Goal: Information Seeking & Learning: Learn about a topic

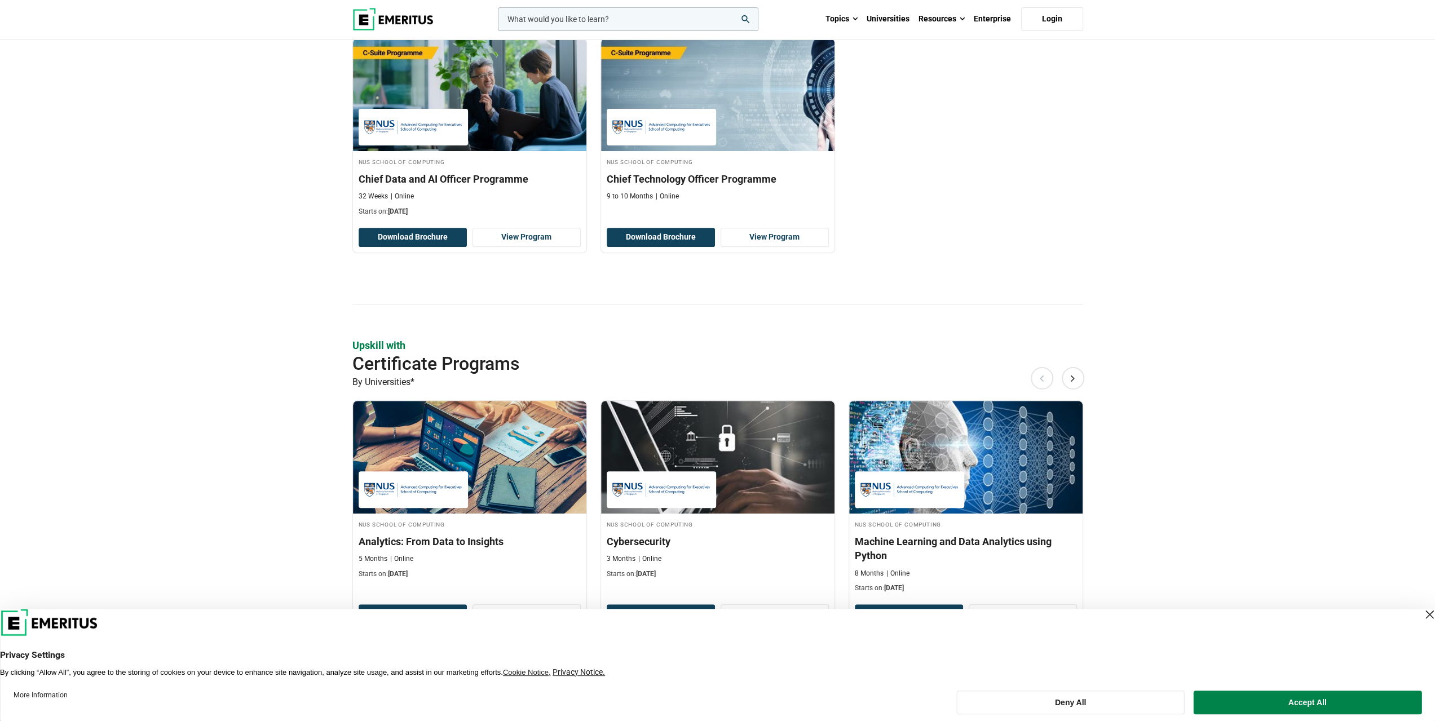
scroll to position [564, 0]
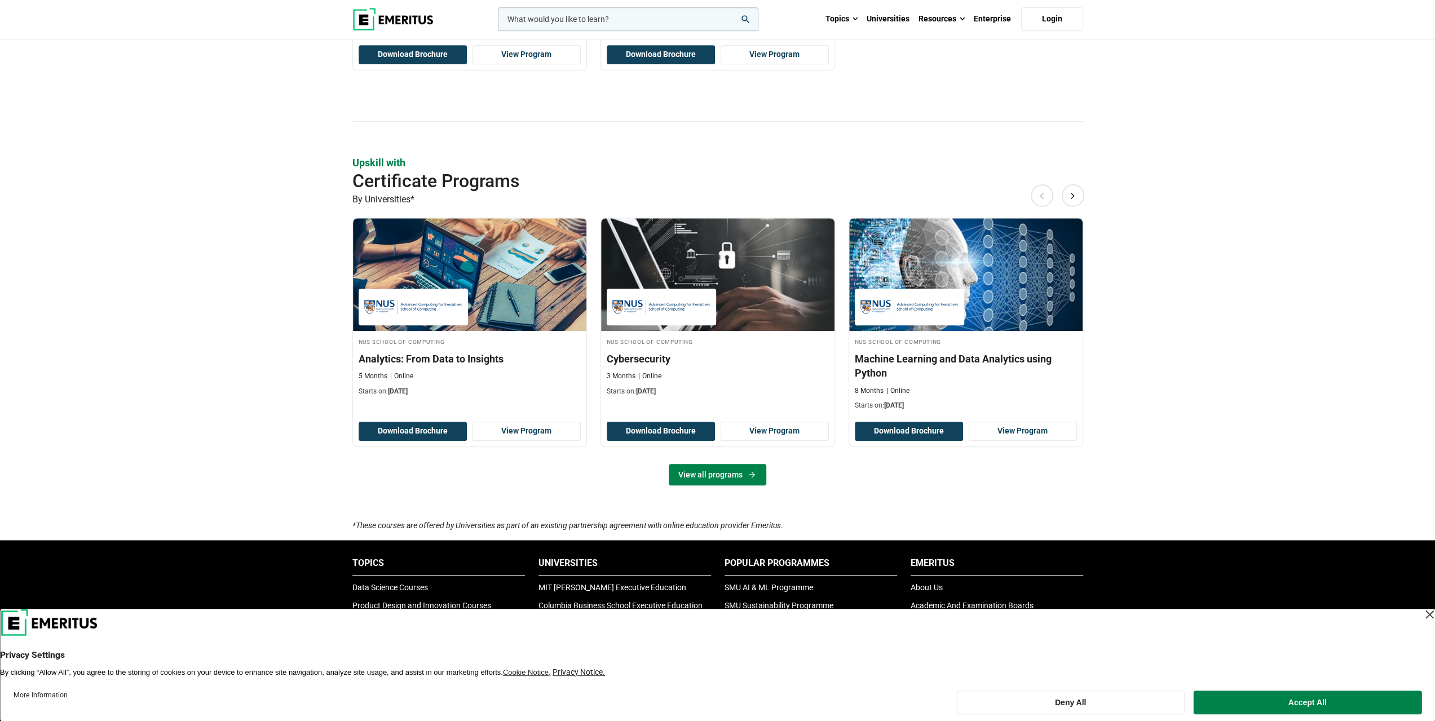
click at [737, 472] on link "View all programs" at bounding box center [718, 474] width 98 height 21
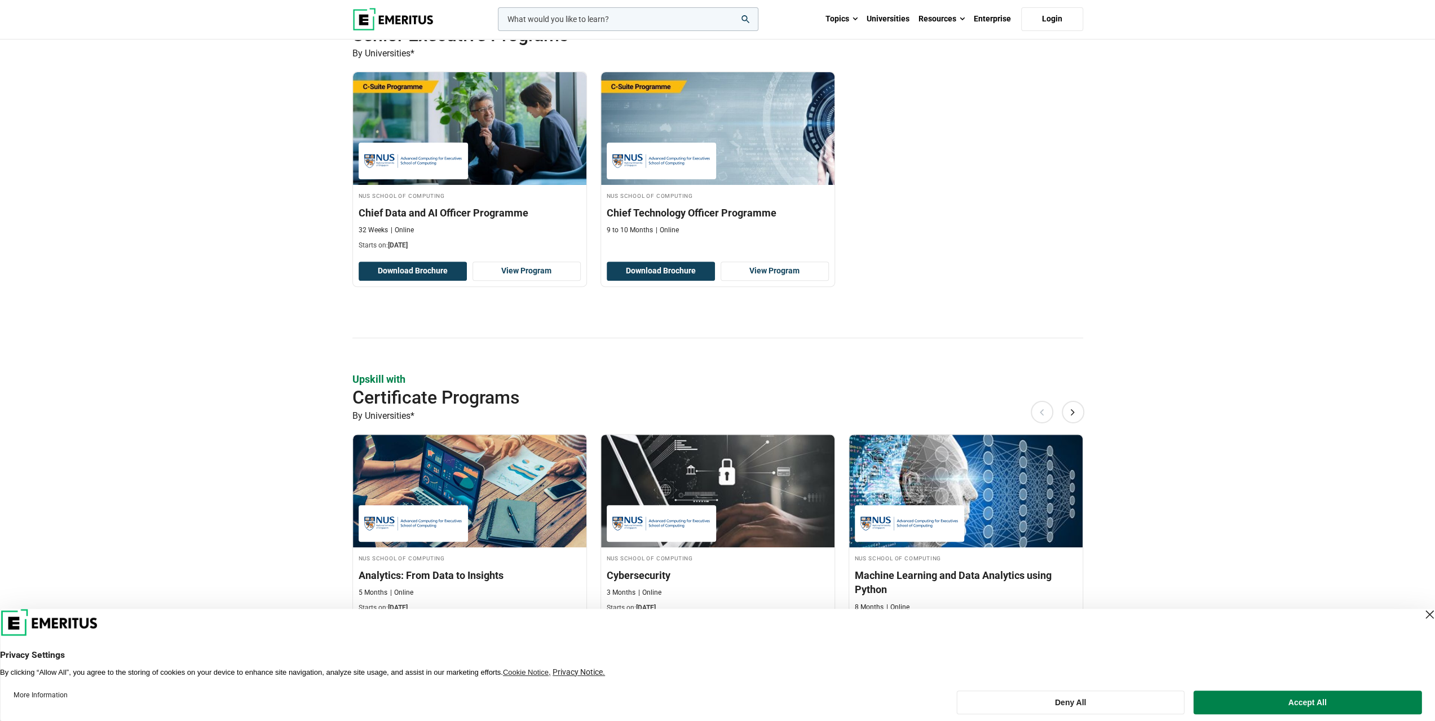
scroll to position [395, 0]
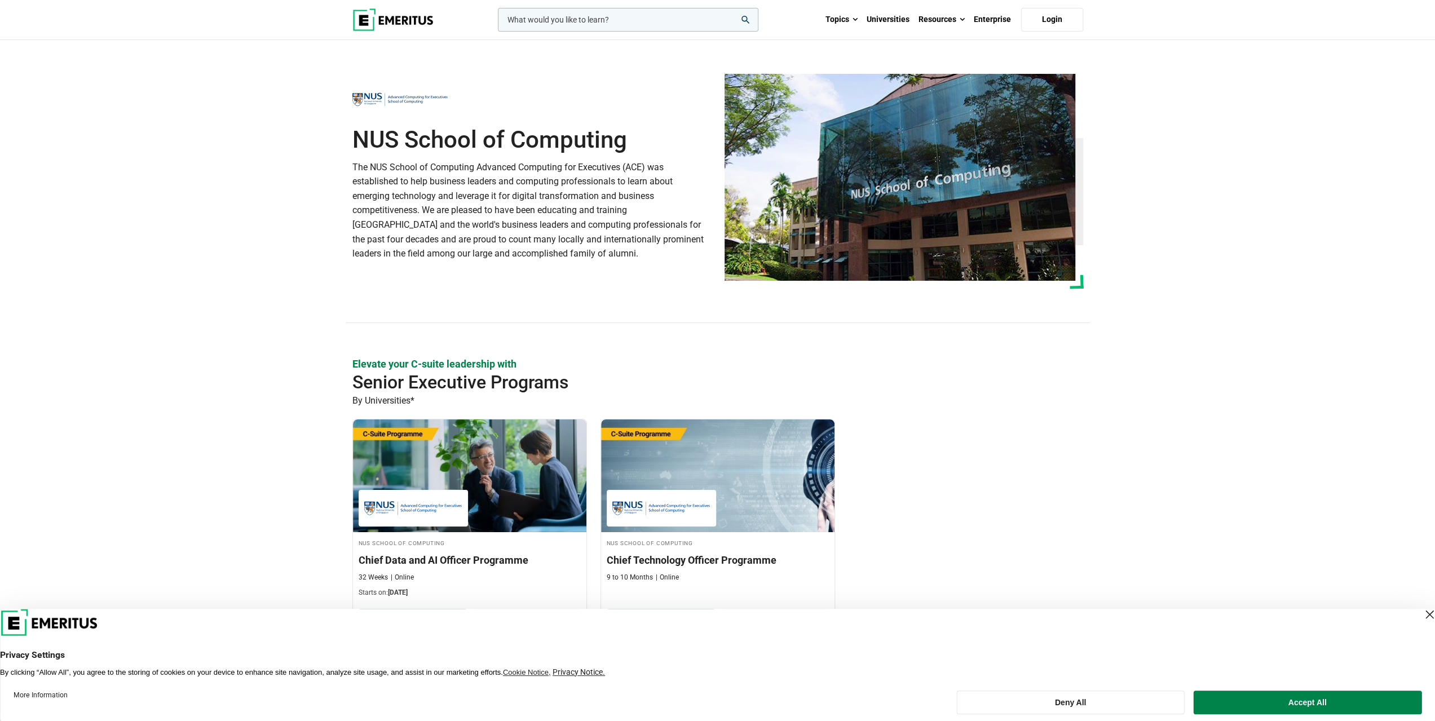
scroll to position [113, 0]
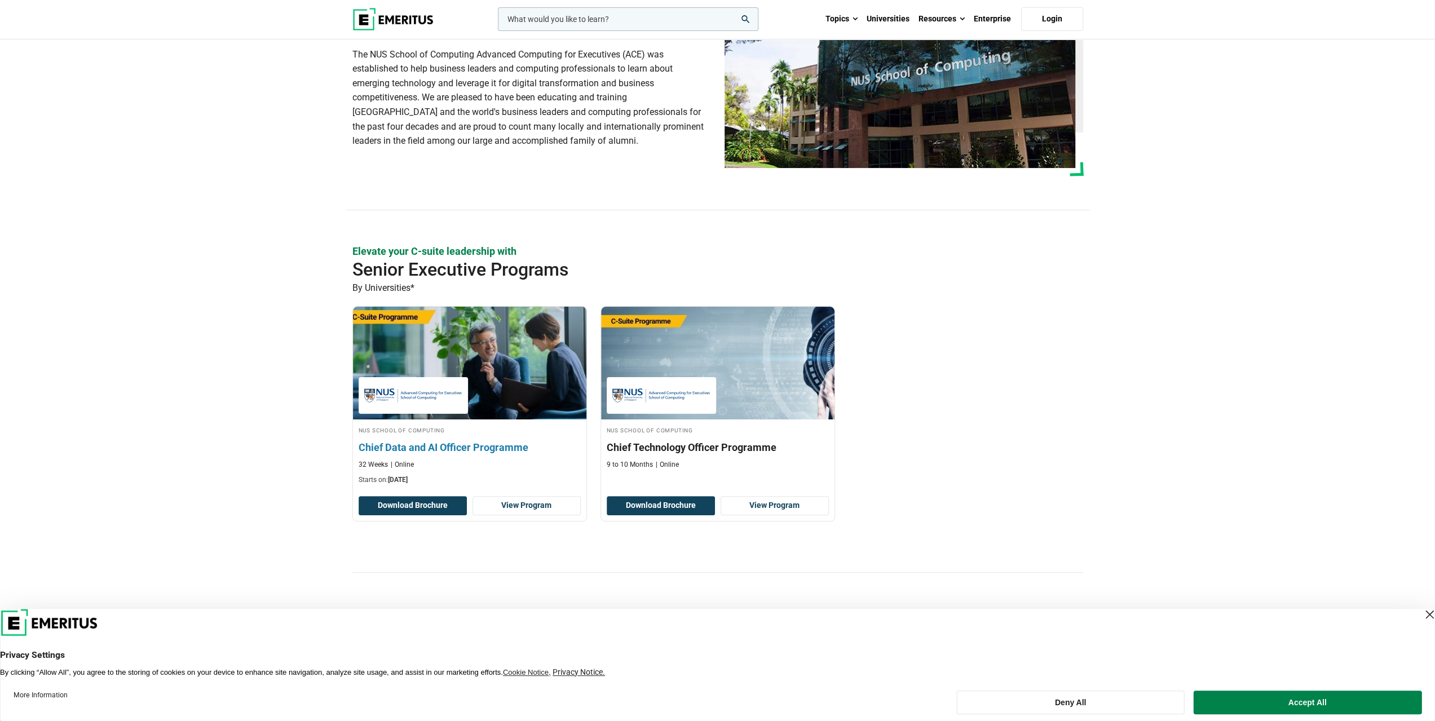
click at [405, 443] on h3 "Chief Data and AI Officer Programme" at bounding box center [470, 447] width 222 height 14
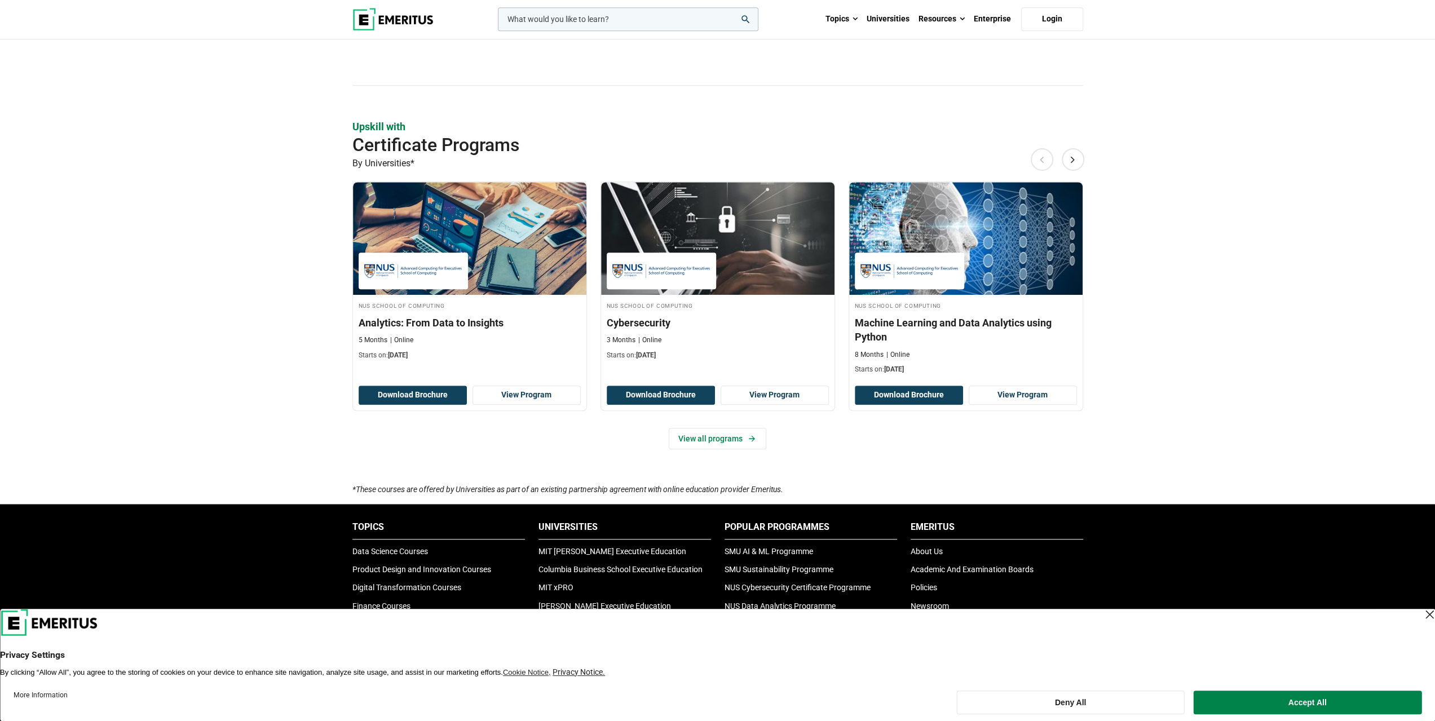
scroll to position [584, 0]
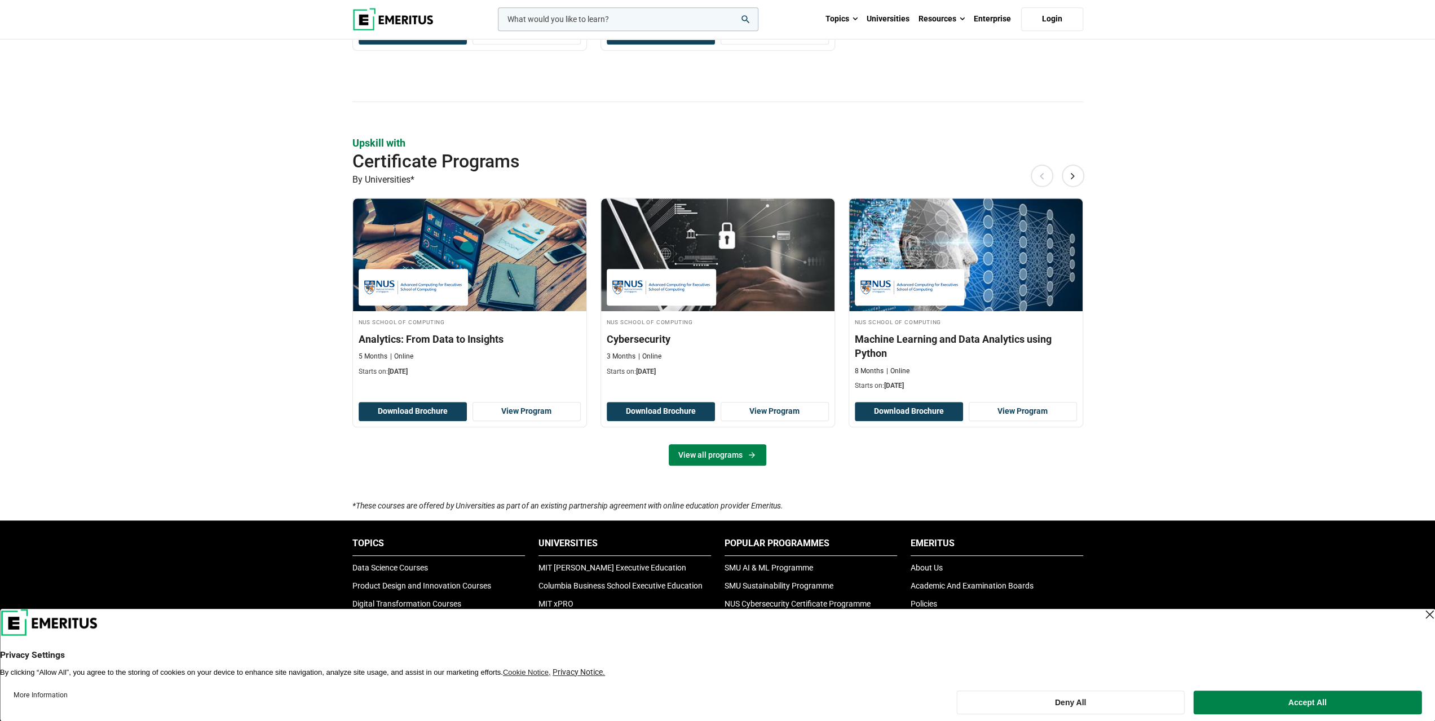
click at [744, 446] on link "View all programs" at bounding box center [718, 454] width 98 height 21
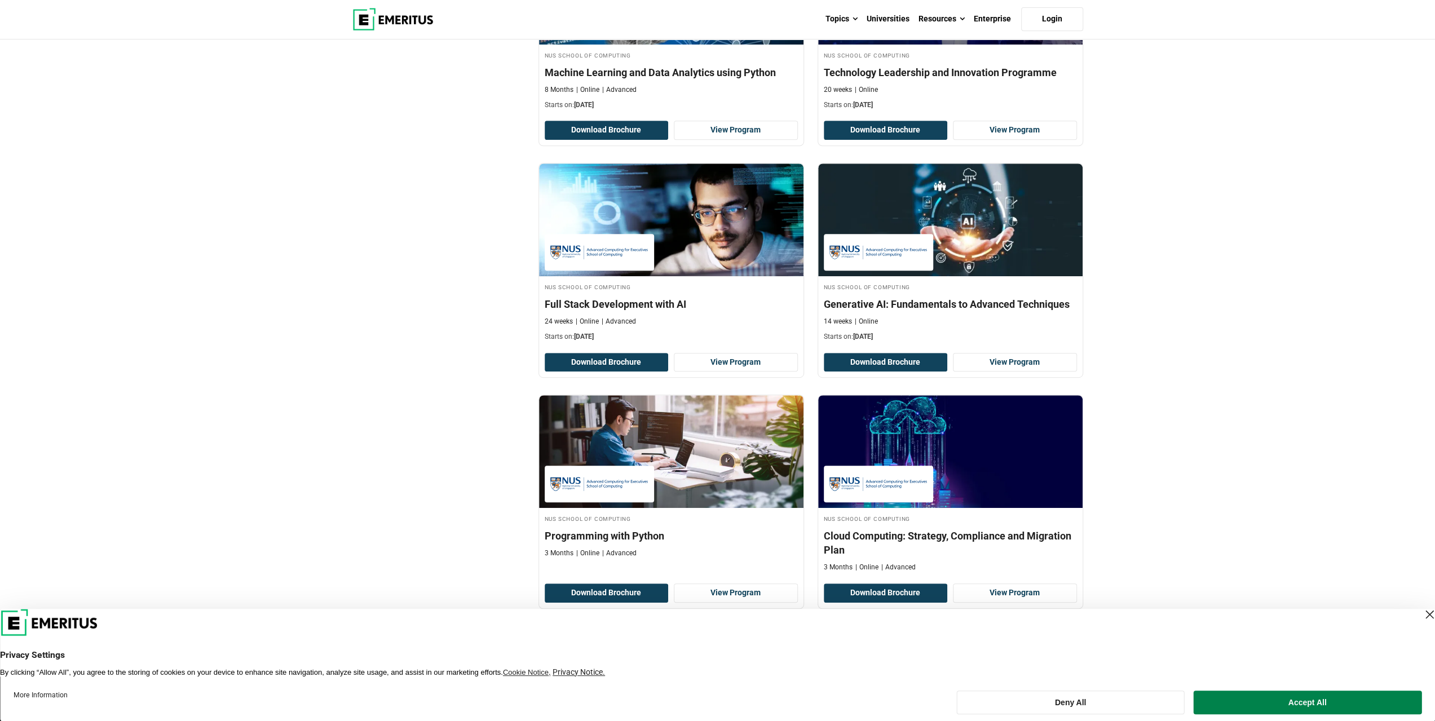
scroll to position [508, 0]
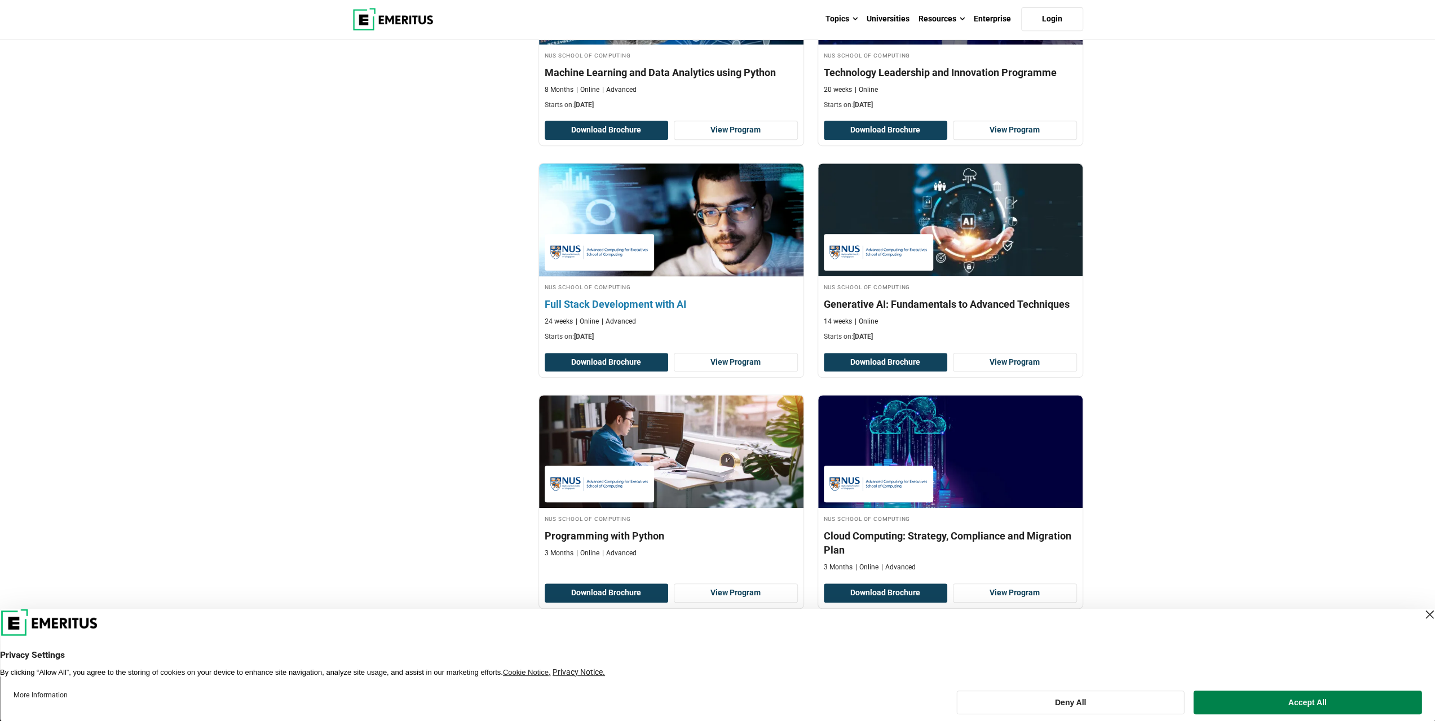
click at [659, 297] on h4 "Full Stack Development with AI" at bounding box center [671, 304] width 253 height 14
click at [656, 303] on h4 "Full Stack Development with AI" at bounding box center [671, 304] width 253 height 14
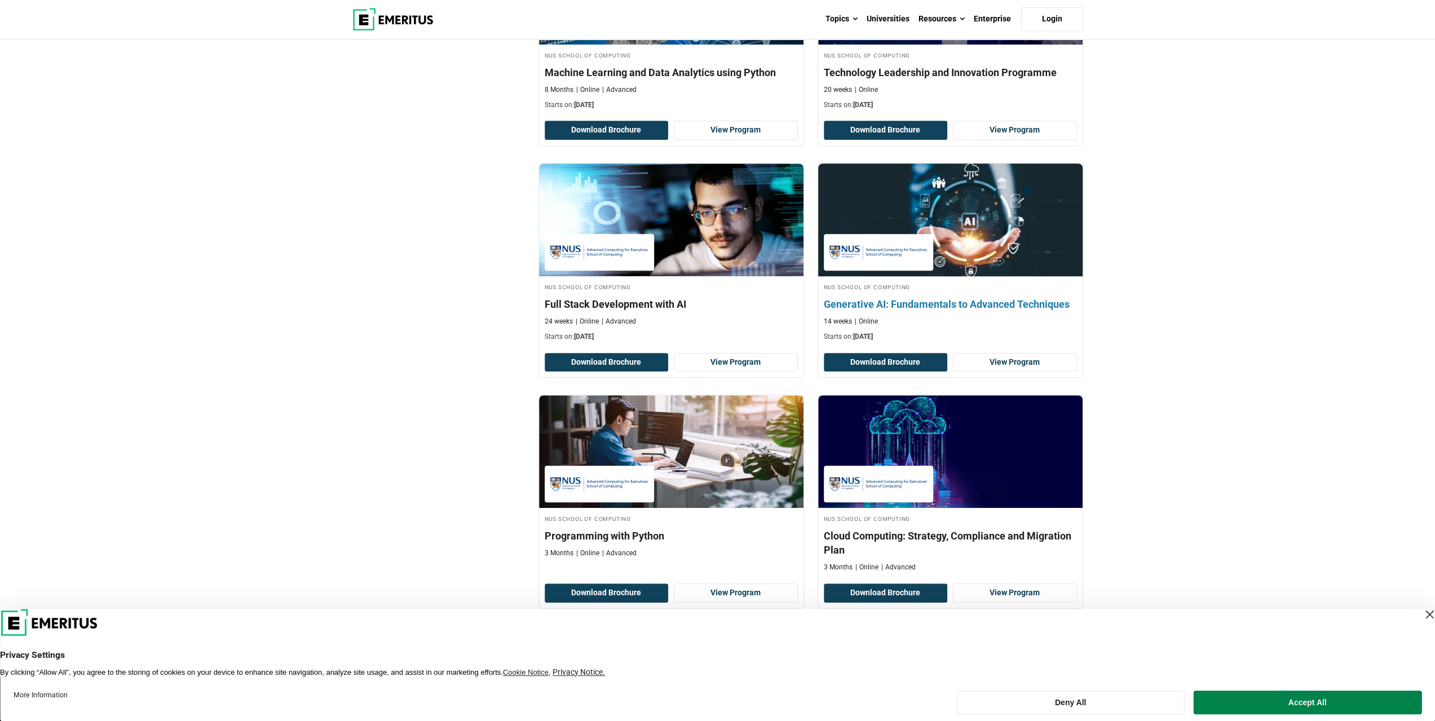
click at [869, 299] on h4 "Generative AI: Fundamentals to Advanced Techniques" at bounding box center [950, 304] width 253 height 14
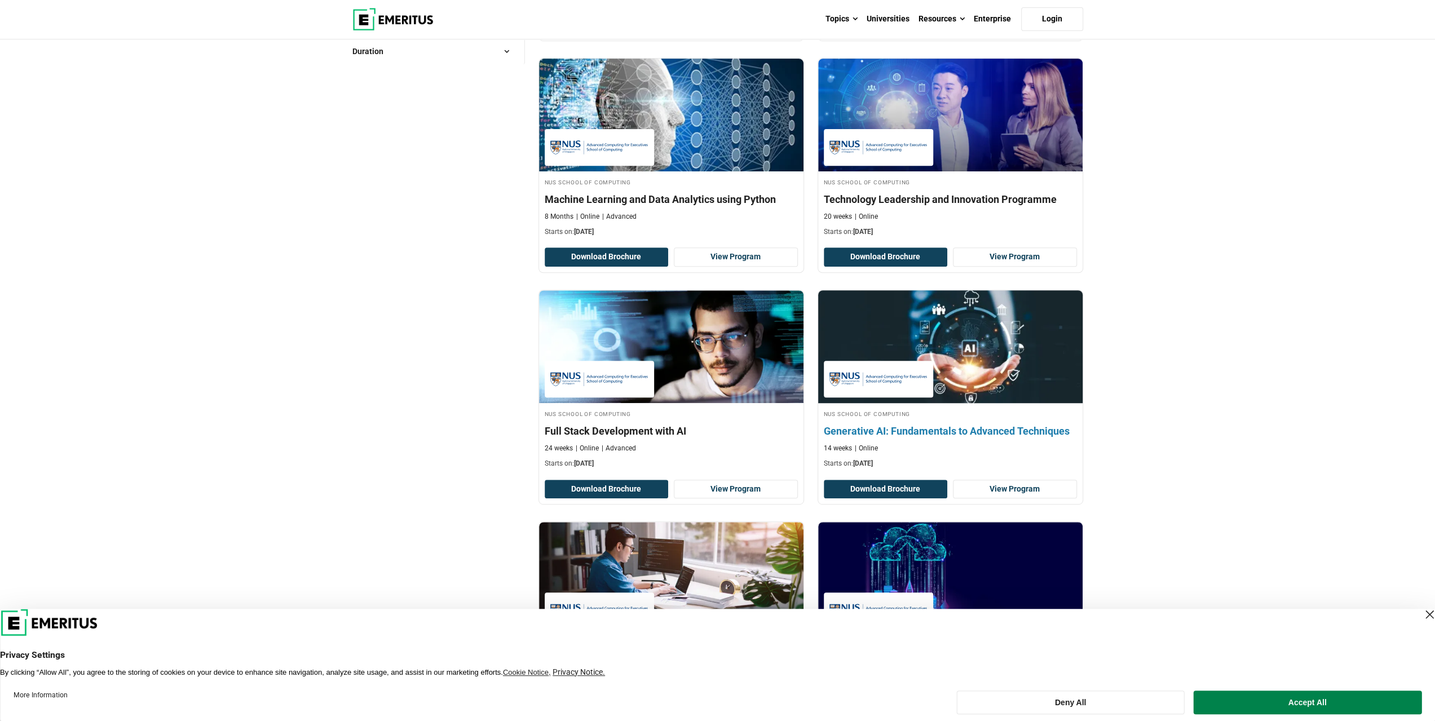
scroll to position [211, 0]
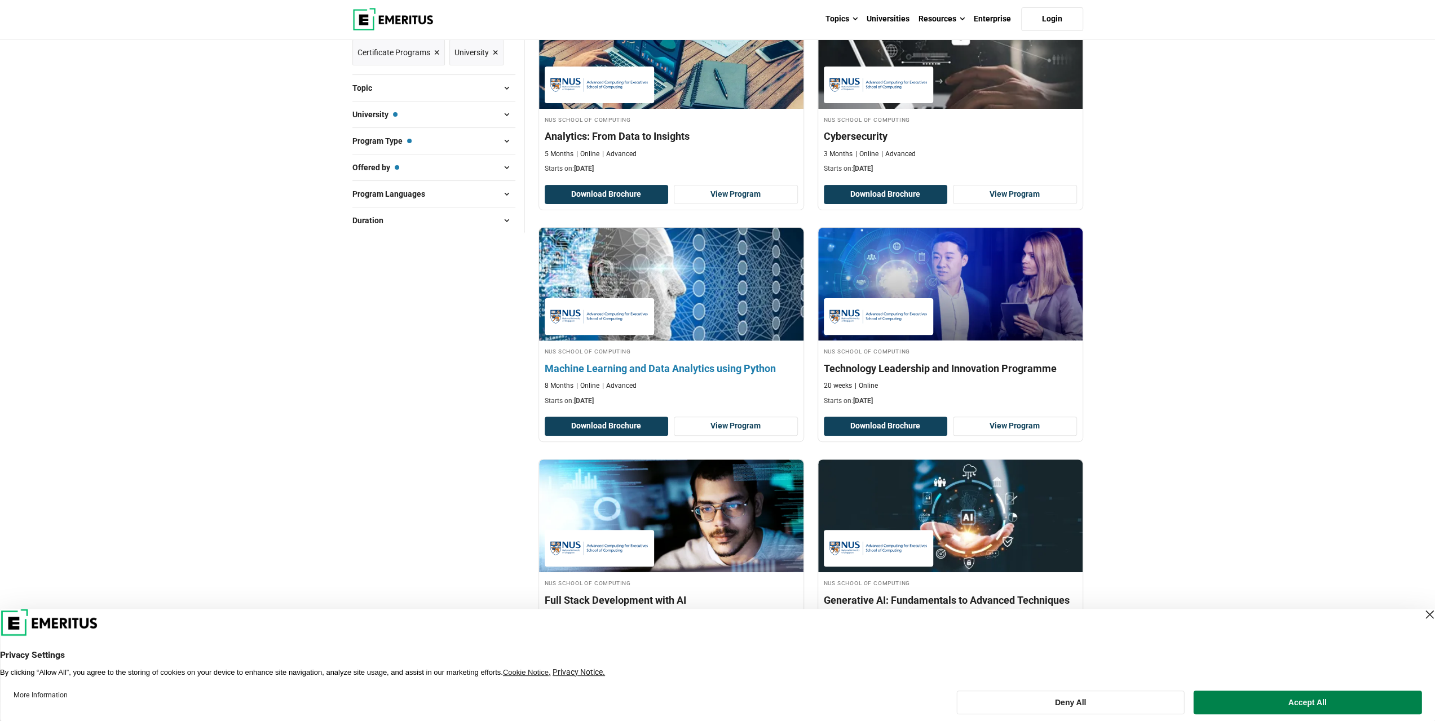
click at [692, 262] on img at bounding box center [671, 284] width 291 height 124
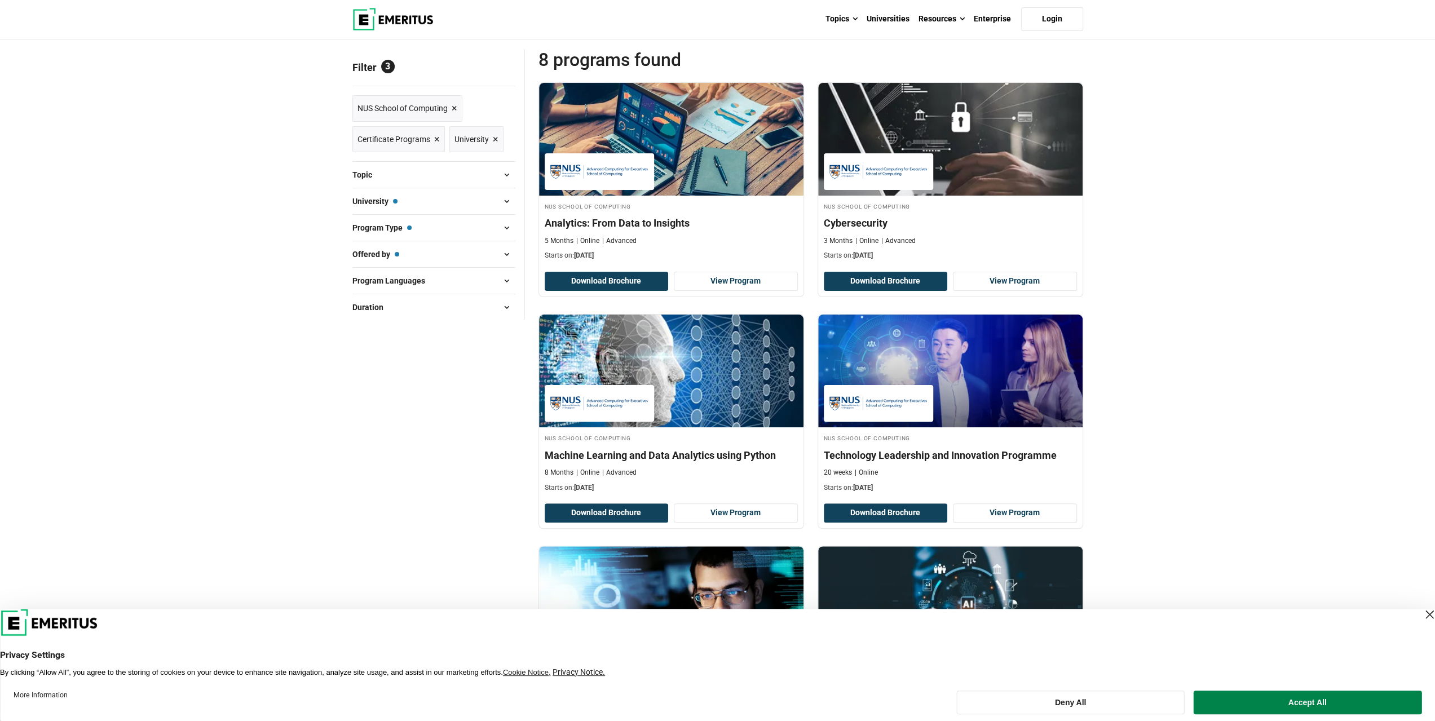
scroll to position [0, 0]
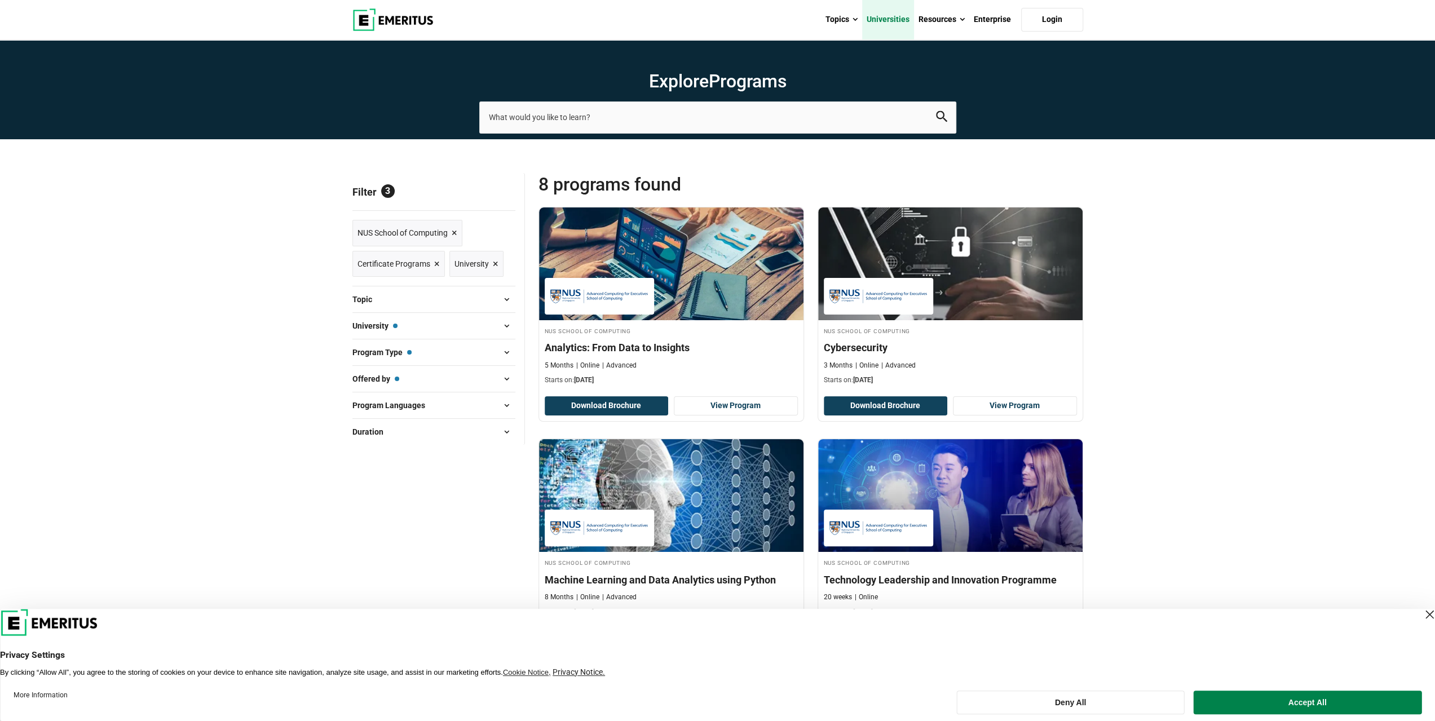
click at [897, 19] on link "Universities" at bounding box center [888, 19] width 52 height 39
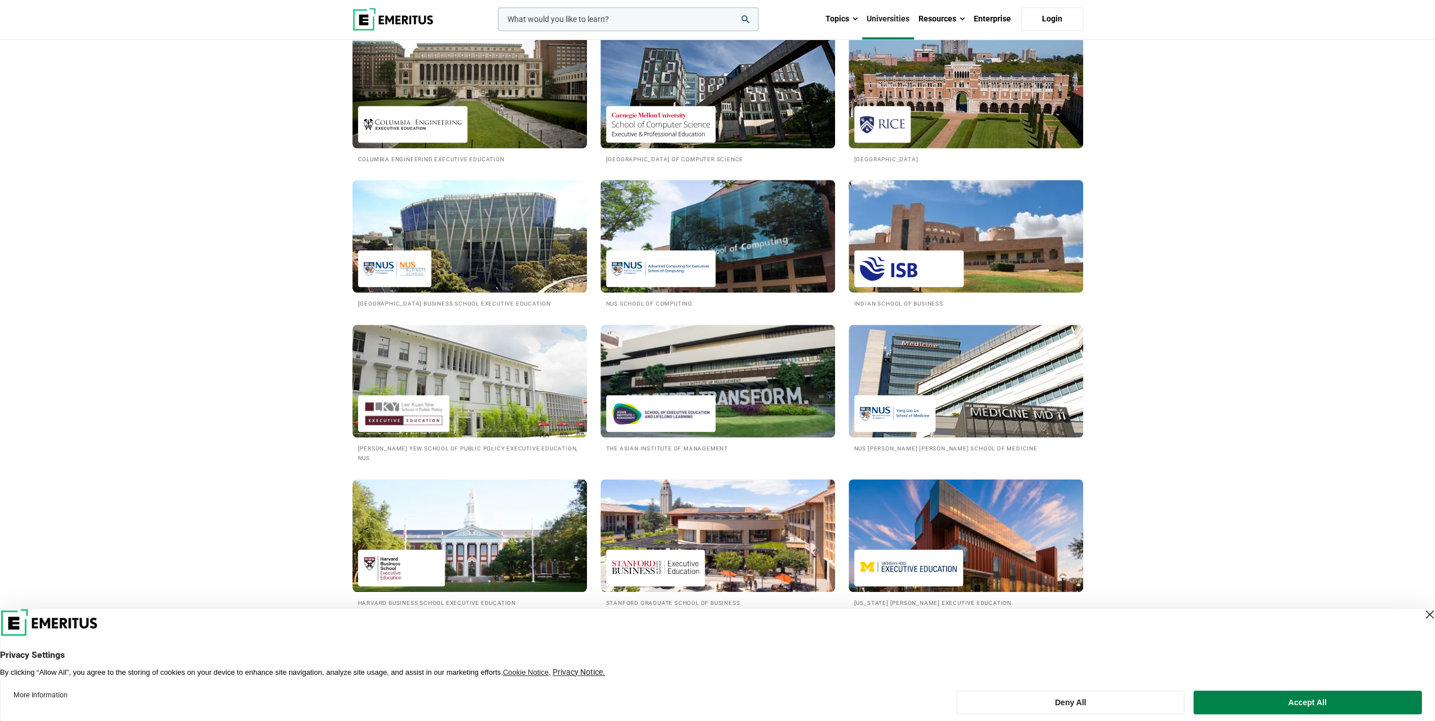
scroll to position [1072, 0]
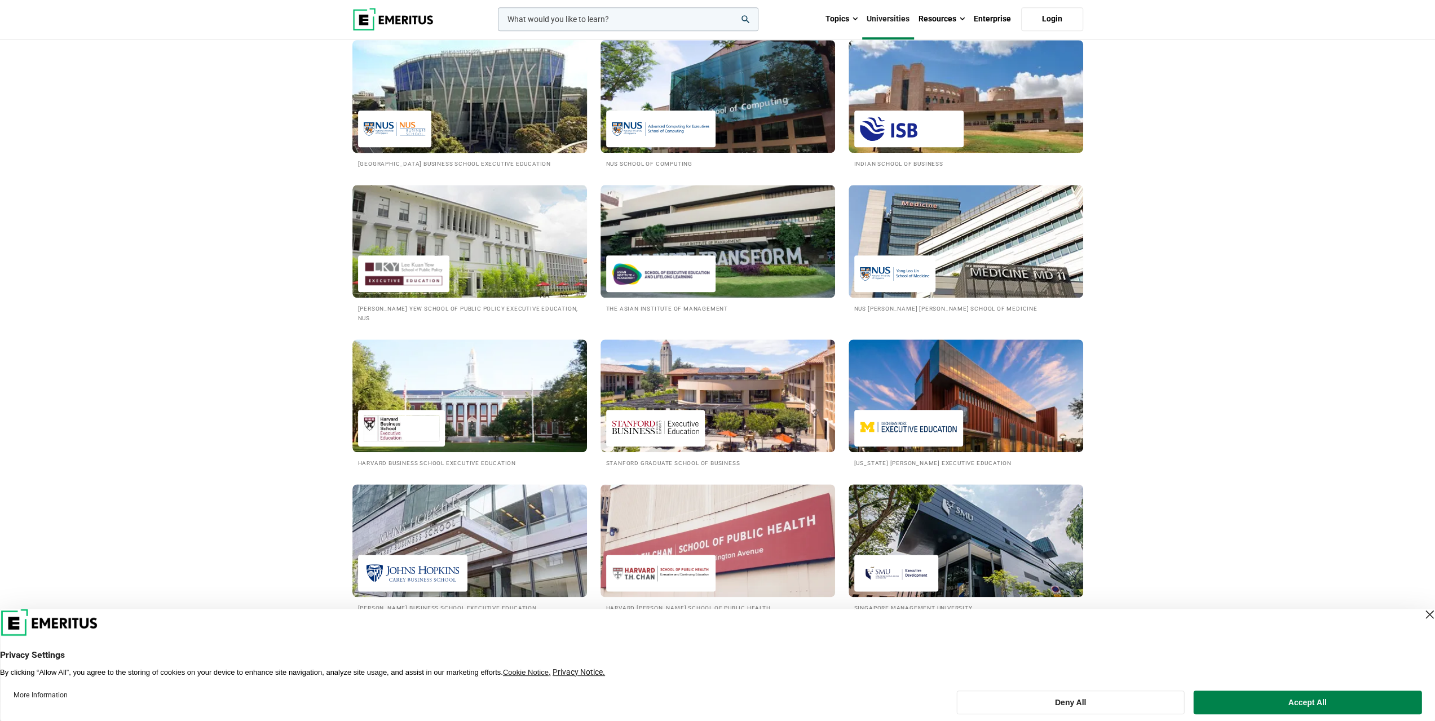
click at [388, 165] on h2 "[GEOGRAPHIC_DATA] Business School Executive Education" at bounding box center [469, 163] width 223 height 10
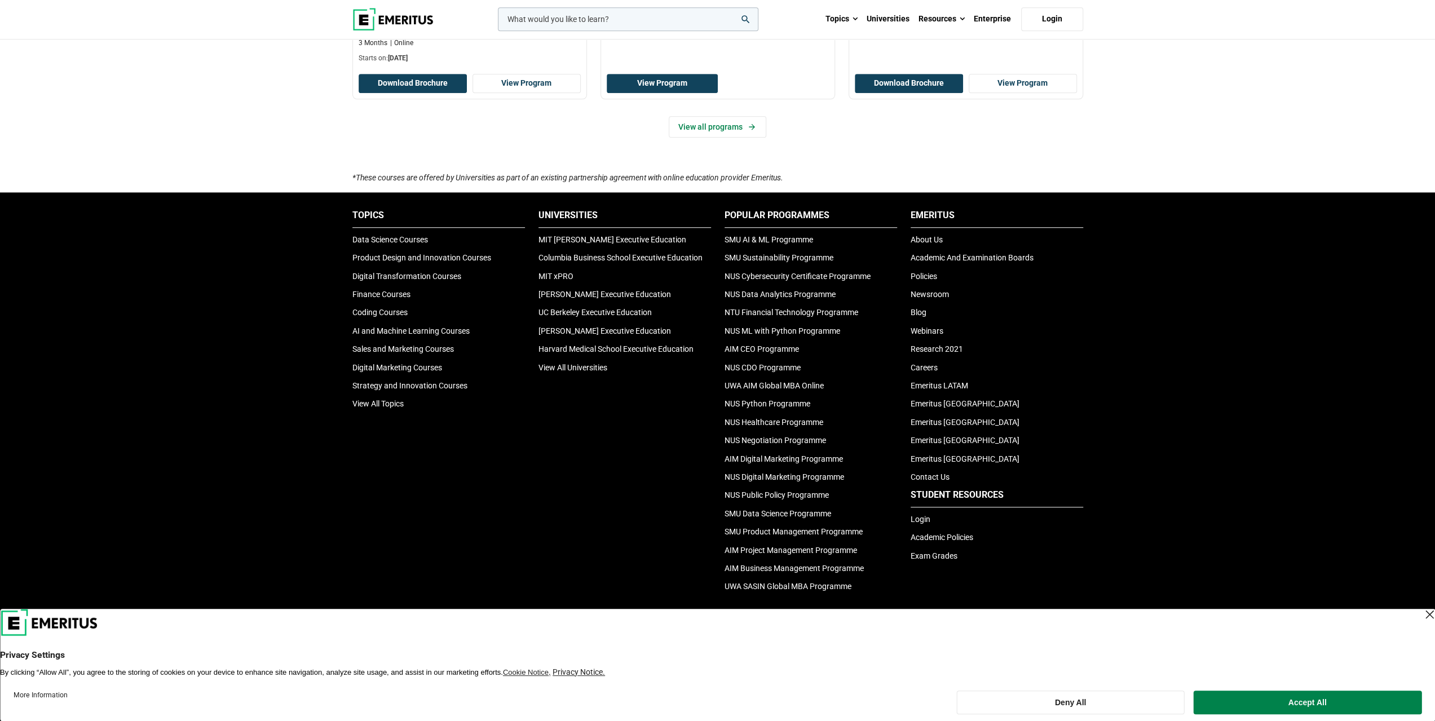
scroll to position [760, 0]
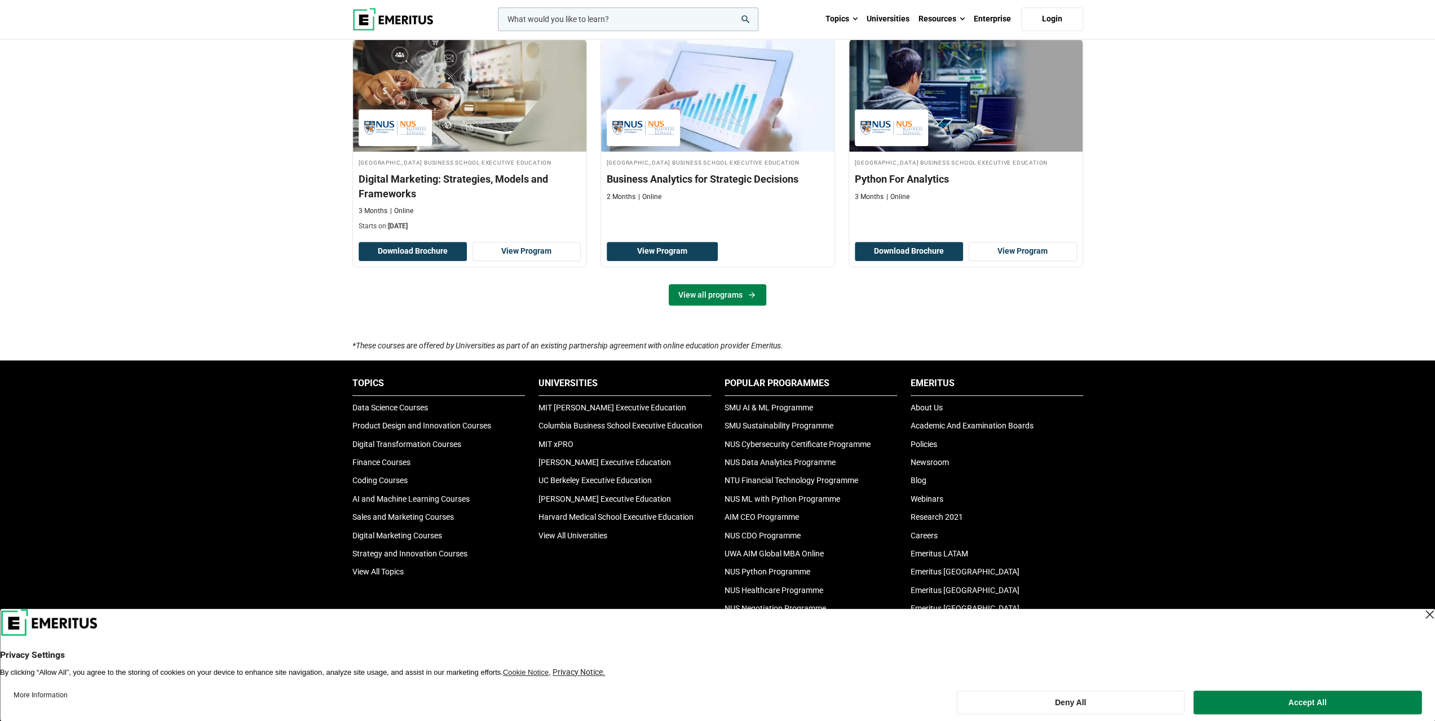
click at [700, 306] on link "View all programs" at bounding box center [718, 294] width 98 height 21
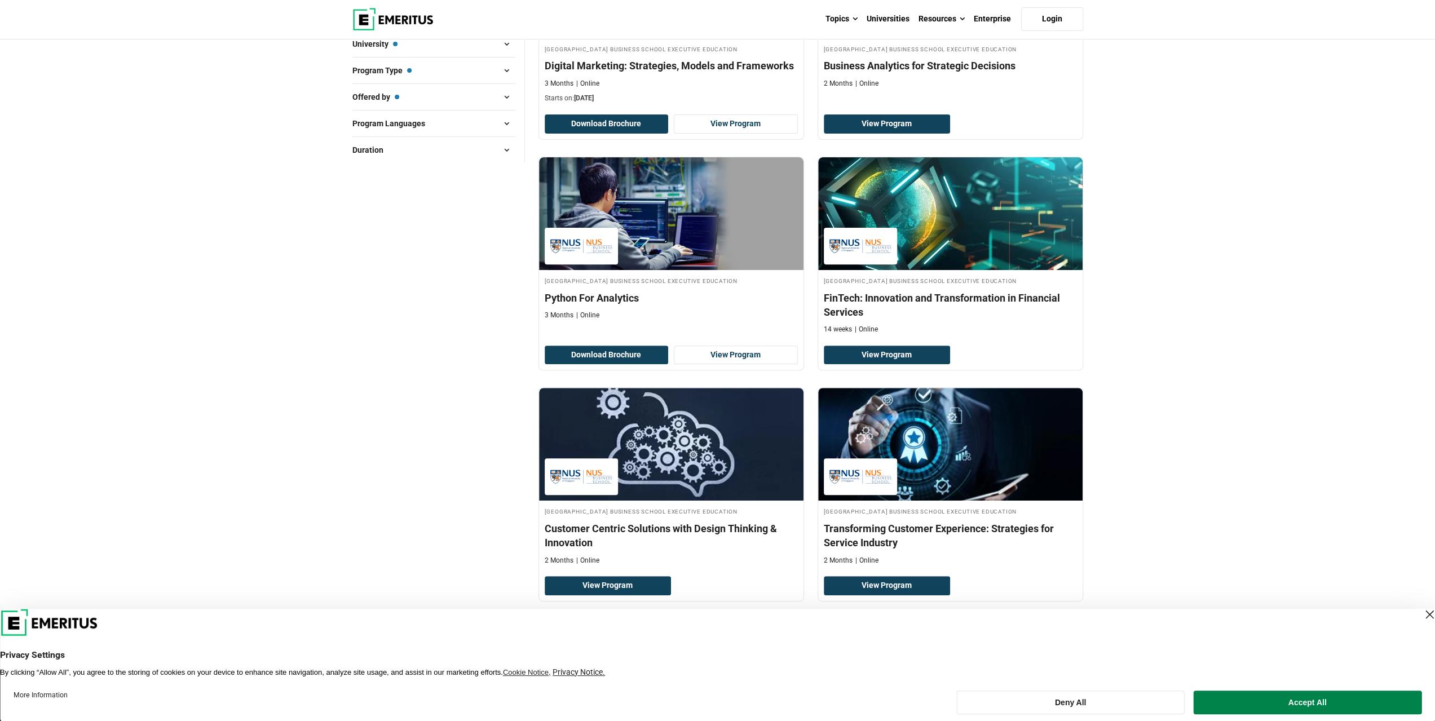
scroll to position [395, 0]
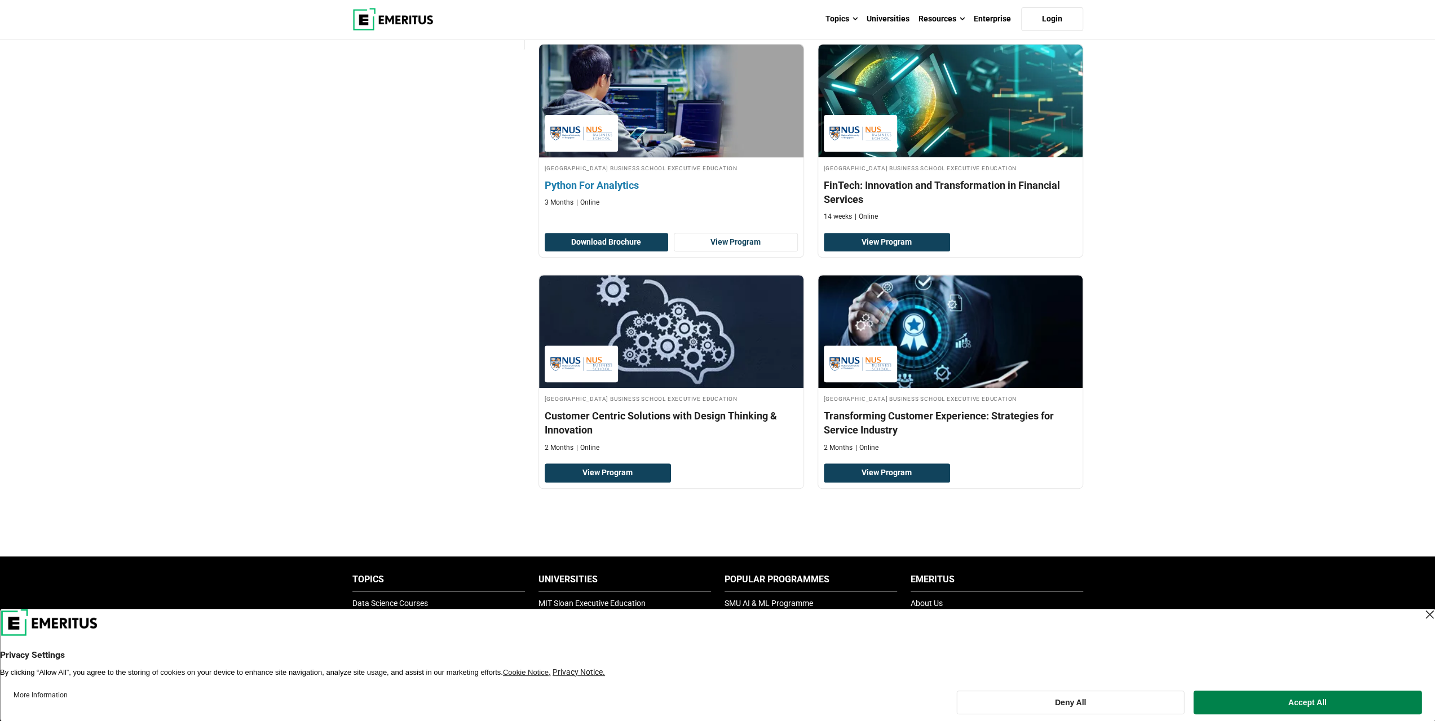
click at [665, 160] on link "National University of Singapore Business School Executive Education Python For…" at bounding box center [671, 129] width 265 height 169
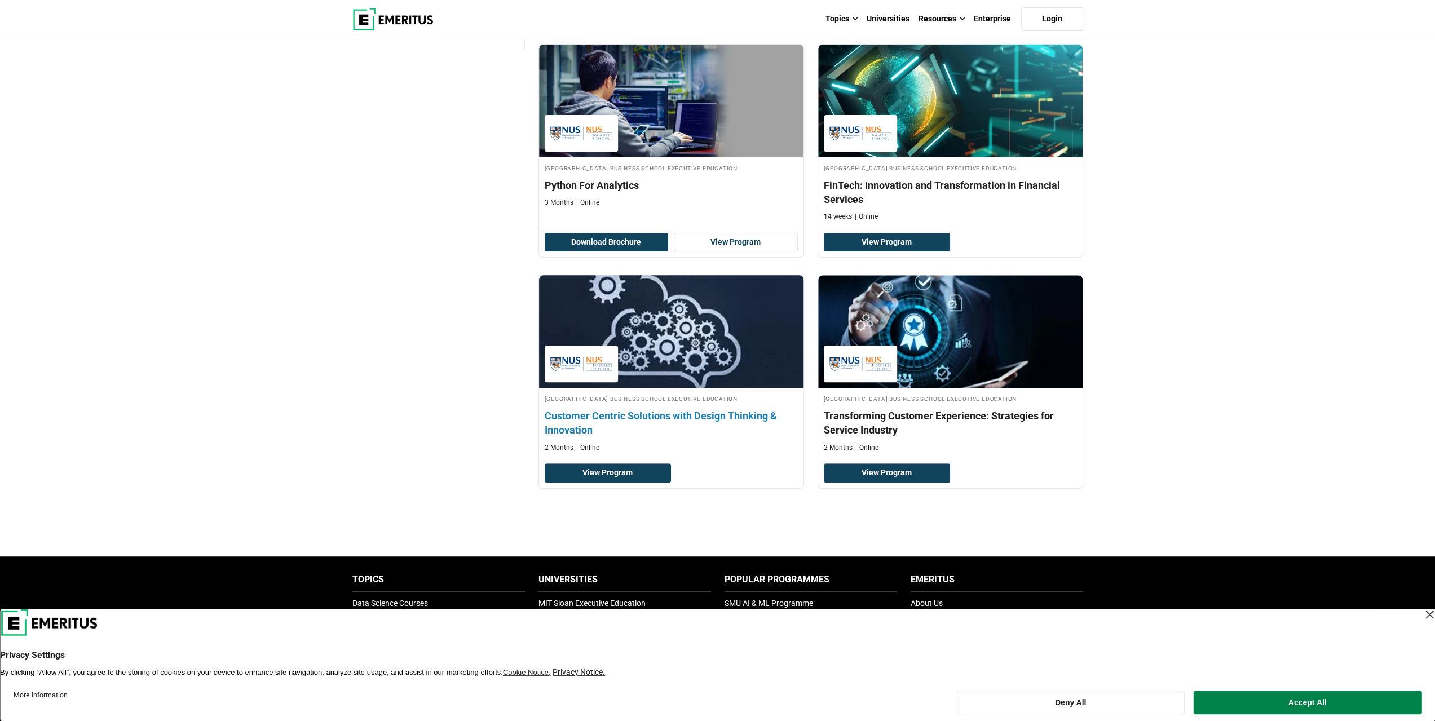
click at [709, 411] on h4 "Customer Centric Solutions with Design Thinking & Innovation" at bounding box center [671, 423] width 253 height 28
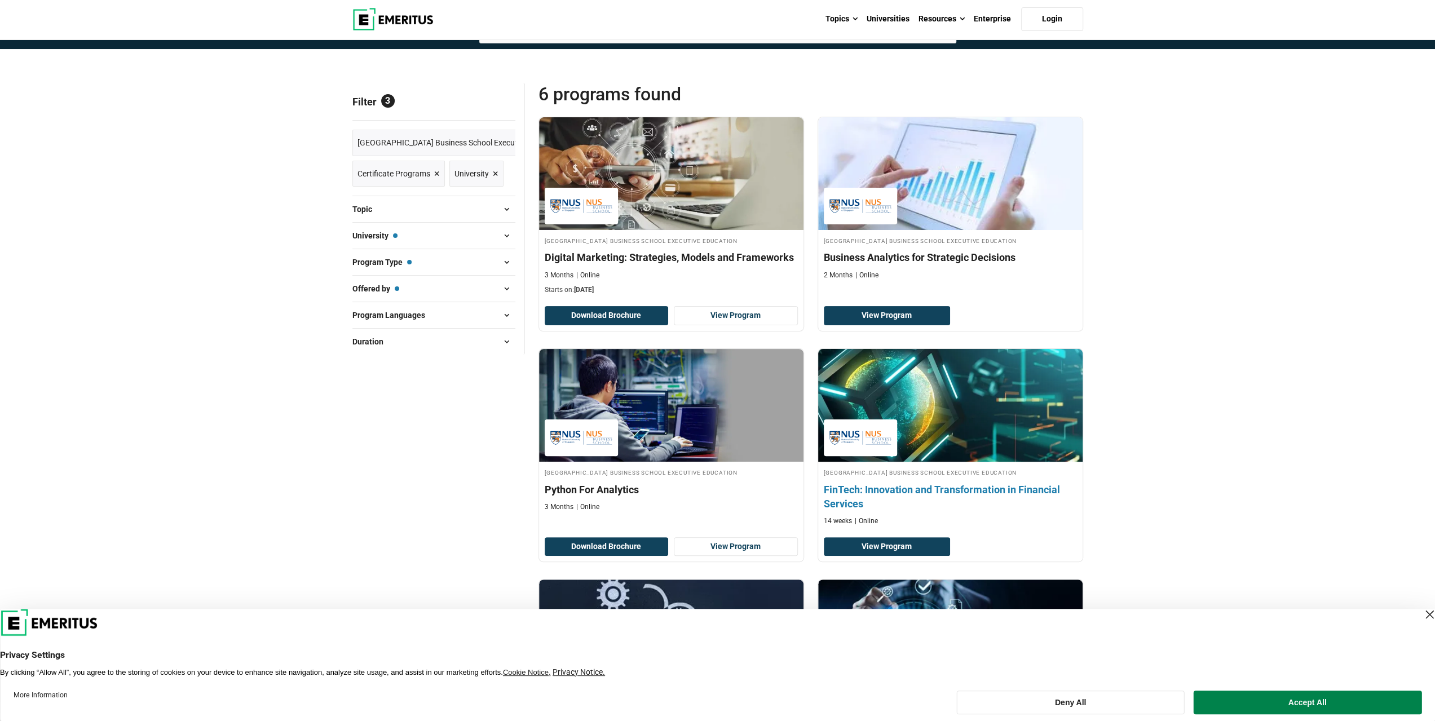
scroll to position [56, 0]
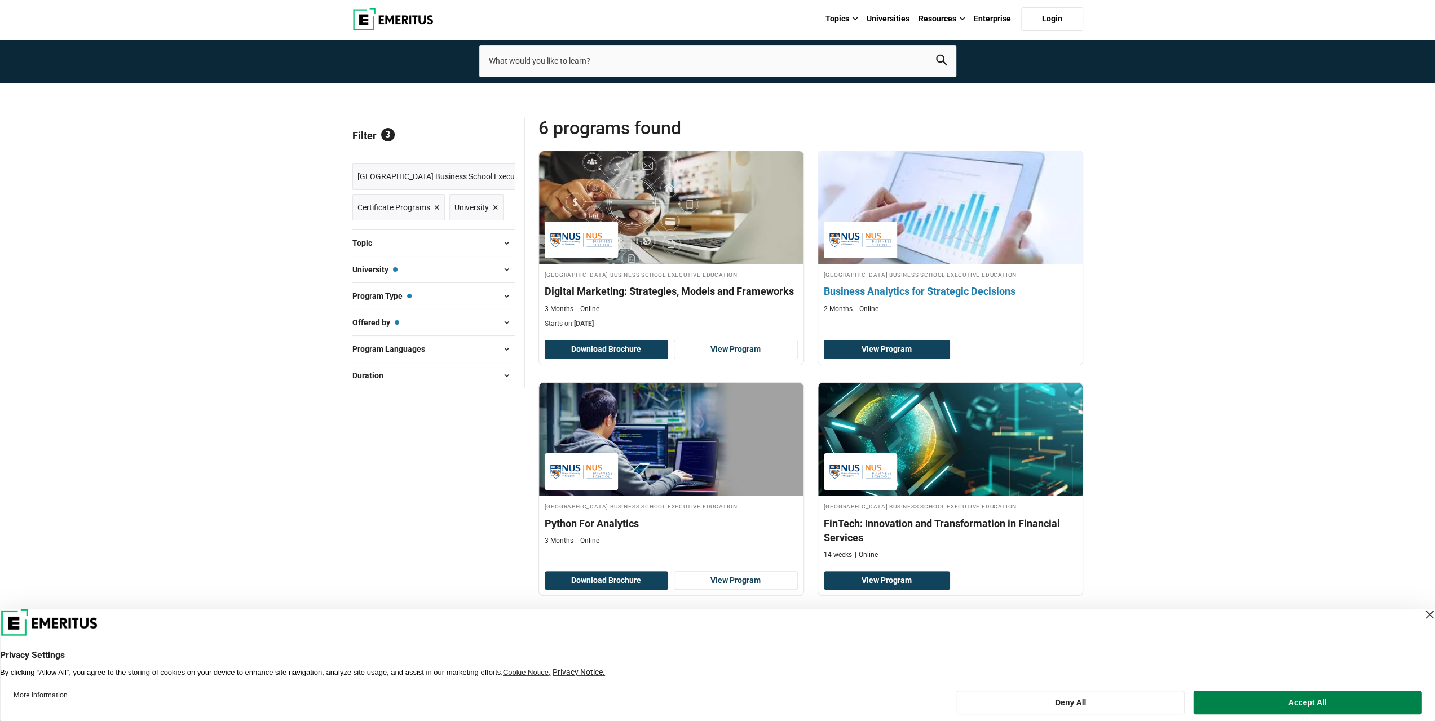
click at [874, 283] on div "National University of Singapore Business School Executive Education Business A…" at bounding box center [950, 292] width 265 height 45
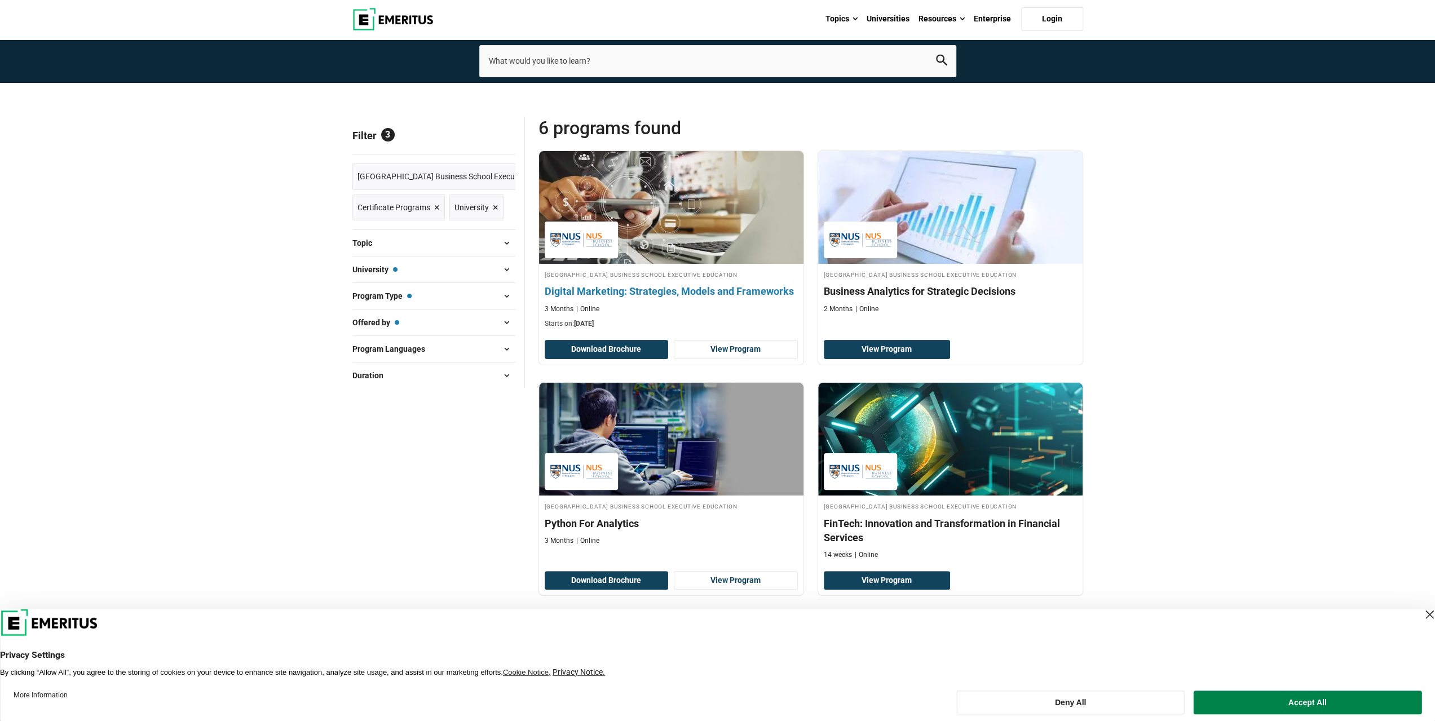
click at [604, 290] on h4 "Digital Marketing: Strategies, Models and Frameworks" at bounding box center [671, 291] width 253 height 14
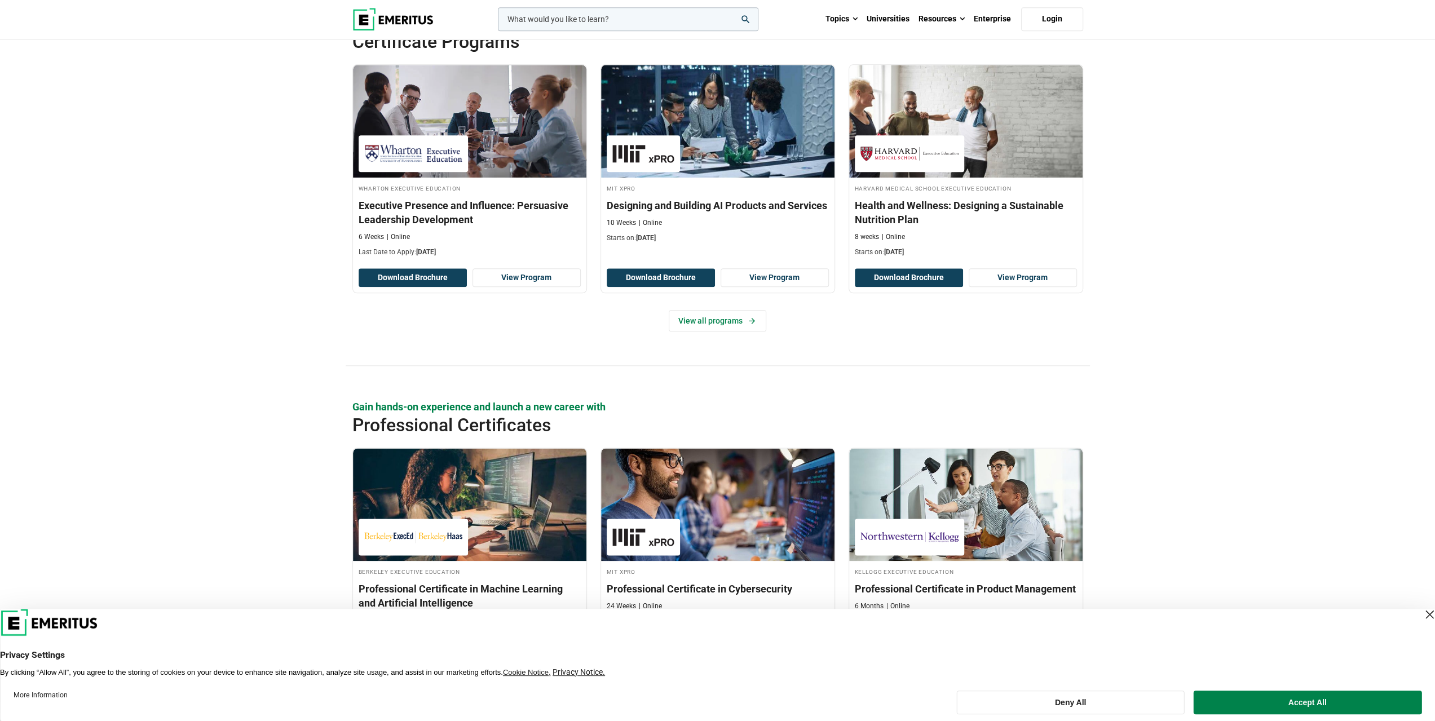
scroll to position [1104, 0]
